Goal: Browse casually: Explore the website without a specific task or goal

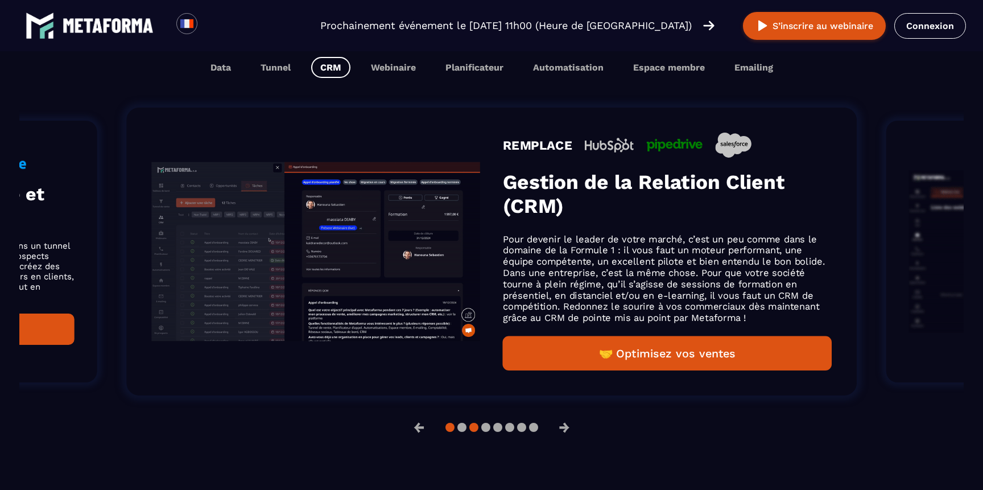
click at [447, 430] on button at bounding box center [449, 427] width 9 height 9
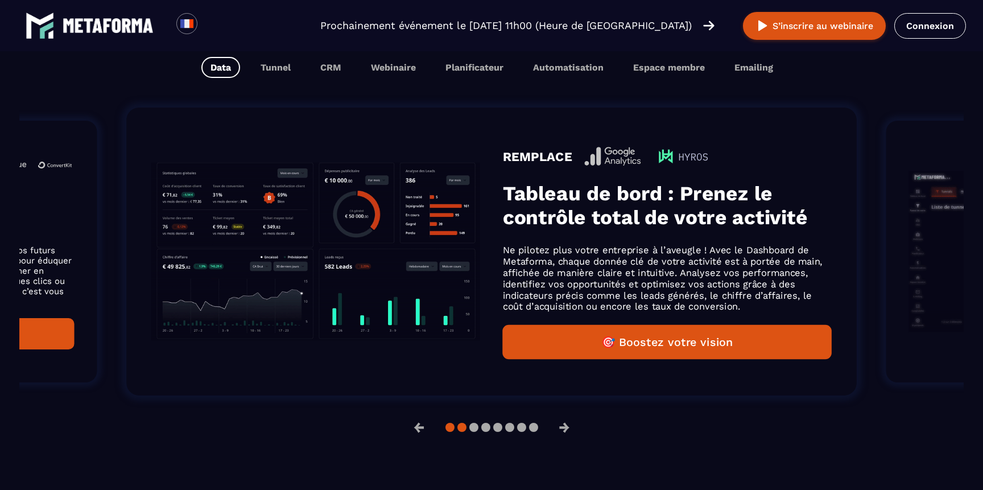
click at [462, 427] on button at bounding box center [461, 427] width 9 height 9
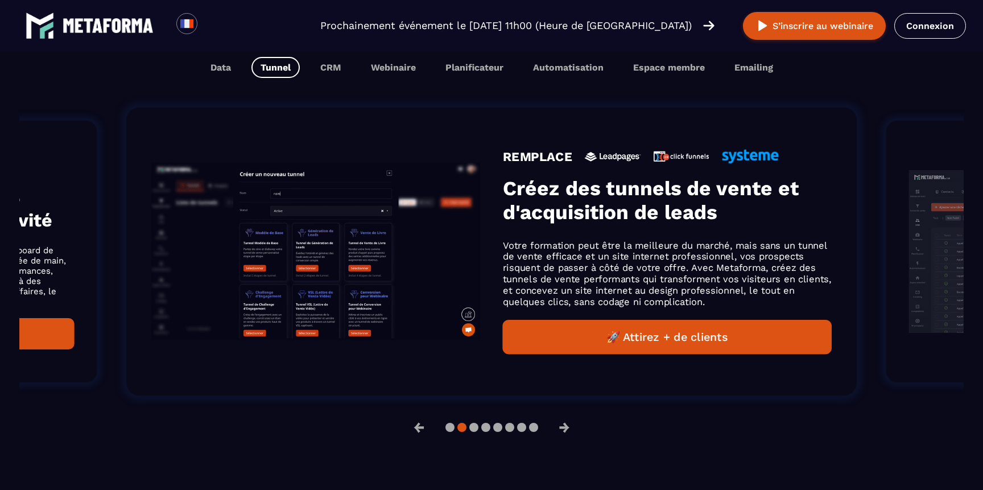
click at [478, 428] on div at bounding box center [491, 427] width 93 height 9
click at [485, 428] on button at bounding box center [485, 427] width 9 height 9
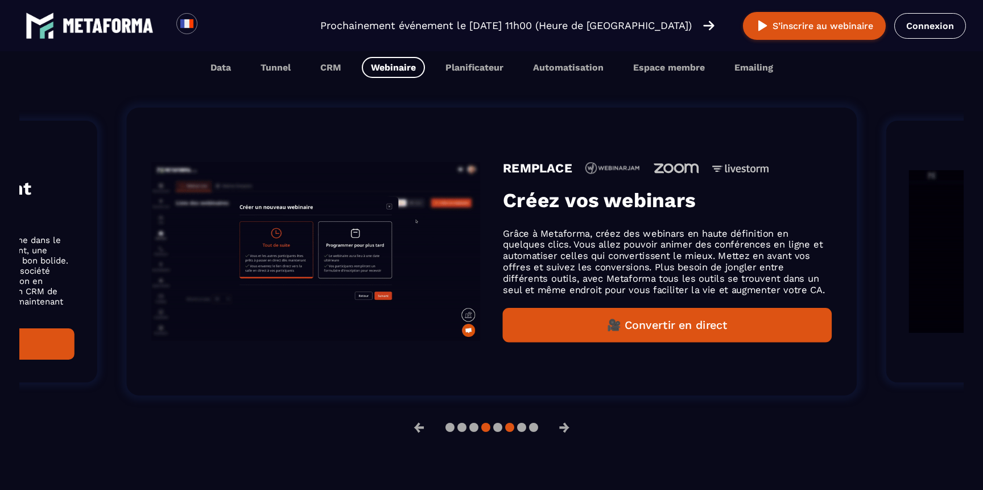
click at [510, 426] on button at bounding box center [509, 427] width 9 height 9
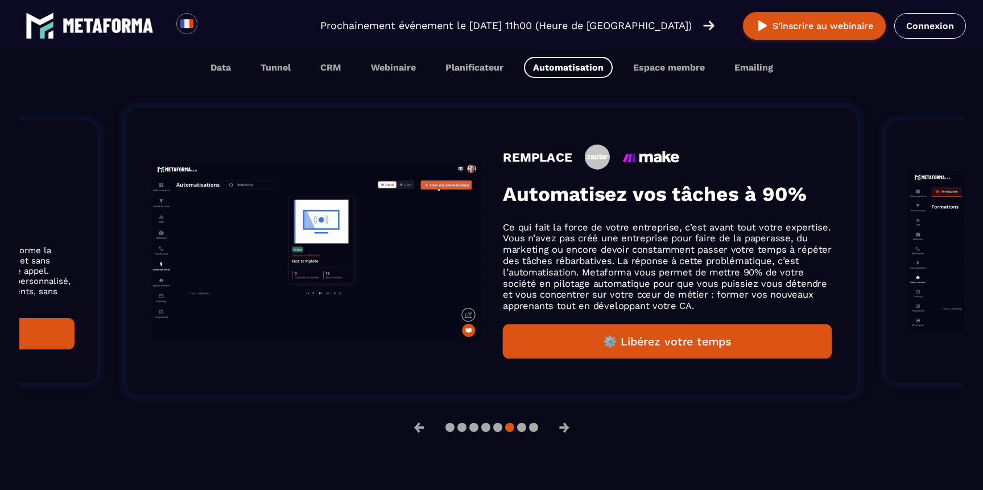
click at [510, 426] on button at bounding box center [509, 427] width 9 height 9
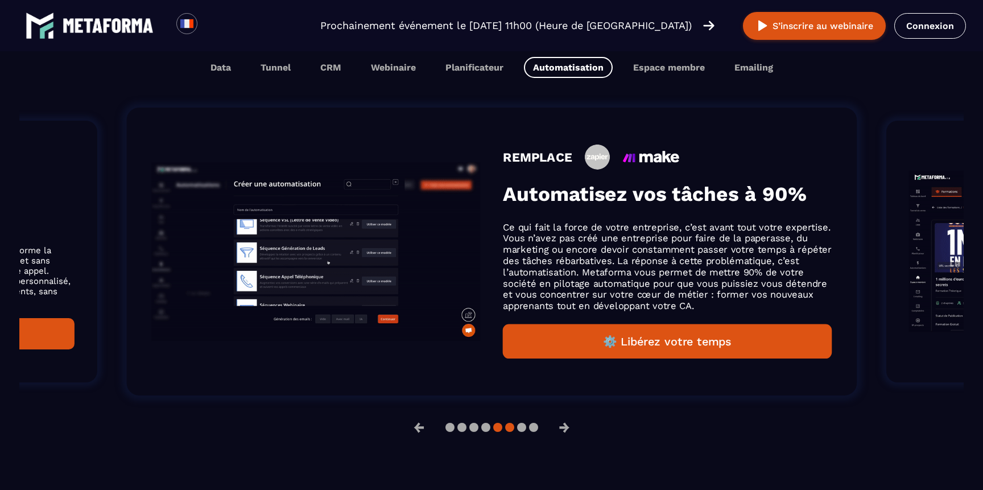
click at [498, 432] on button at bounding box center [497, 427] width 9 height 9
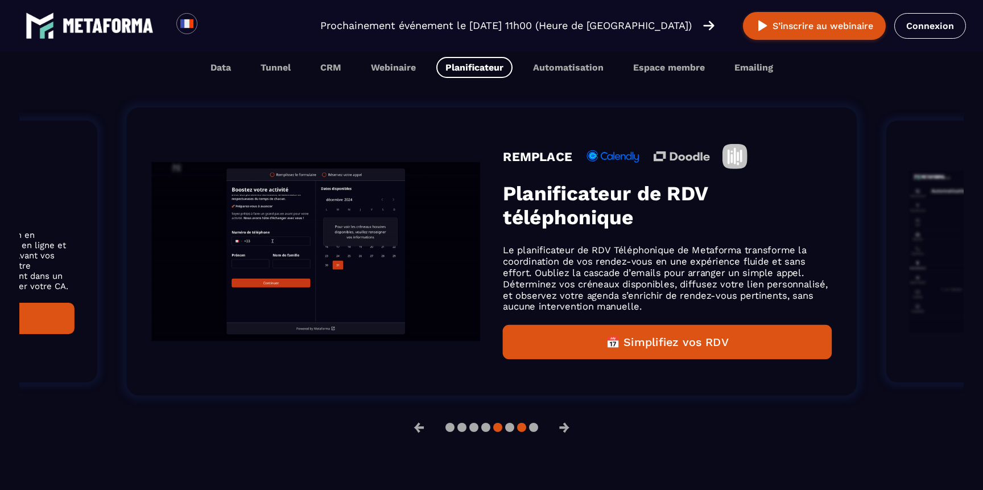
scroll to position [768, 0]
click at [531, 430] on button at bounding box center [533, 427] width 9 height 9
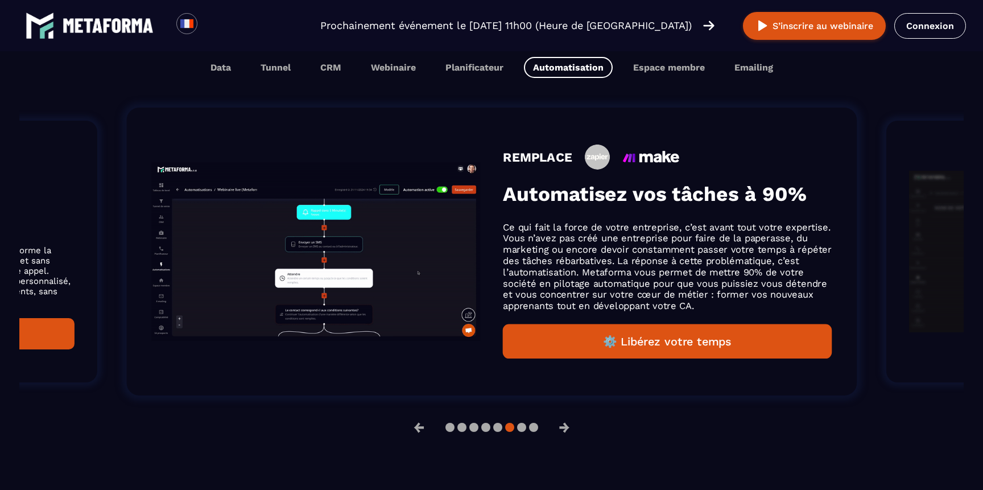
click at [243, 411] on li "REMPLACE Automatisez vos tâches à 90% Ce qui fait la force de votre entreprise,…" at bounding box center [491, 251] width 799 height 357
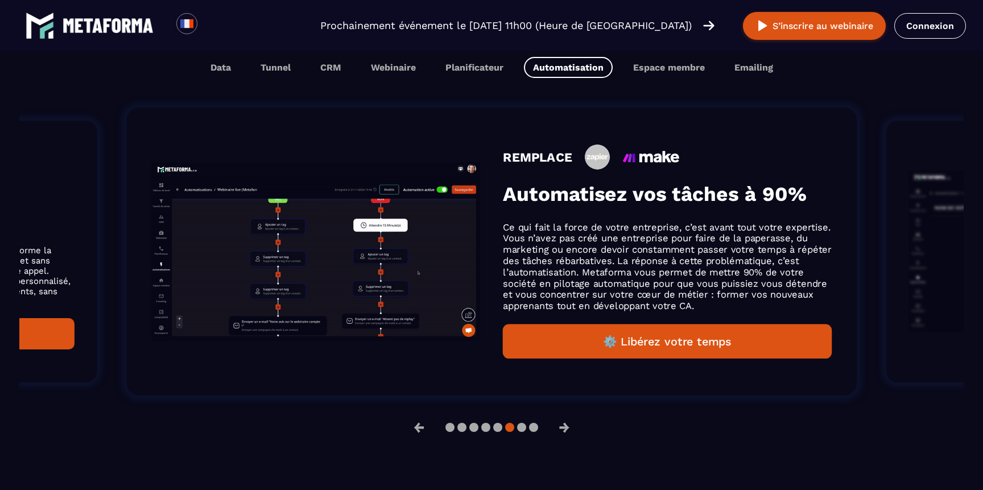
click at [243, 411] on li "REMPLACE Automatisez vos tâches à 90% Ce qui fait la force de votre entreprise,…" at bounding box center [491, 251] width 799 height 357
